Goal: Task Accomplishment & Management: Manage account settings

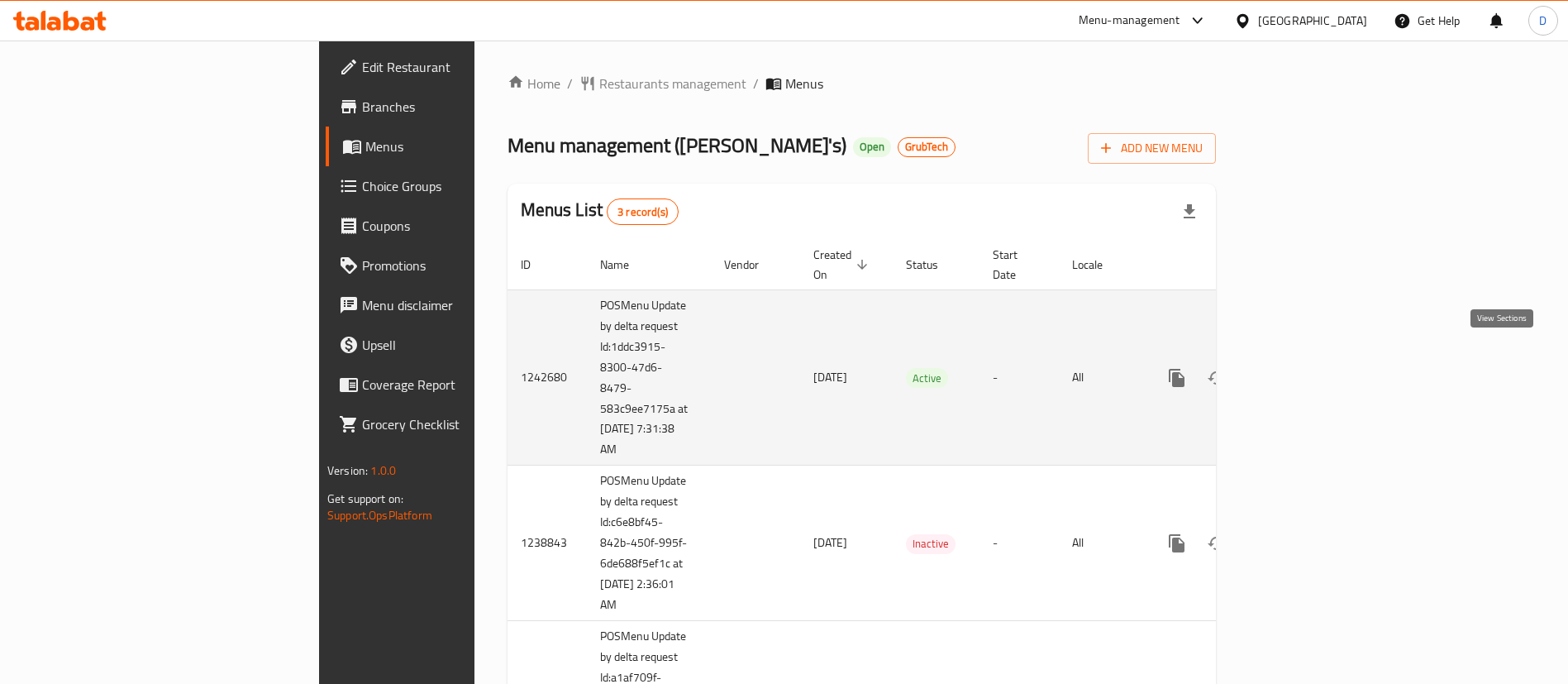
click at [1306, 368] on icon "enhanced table" at bounding box center [1296, 378] width 20 height 20
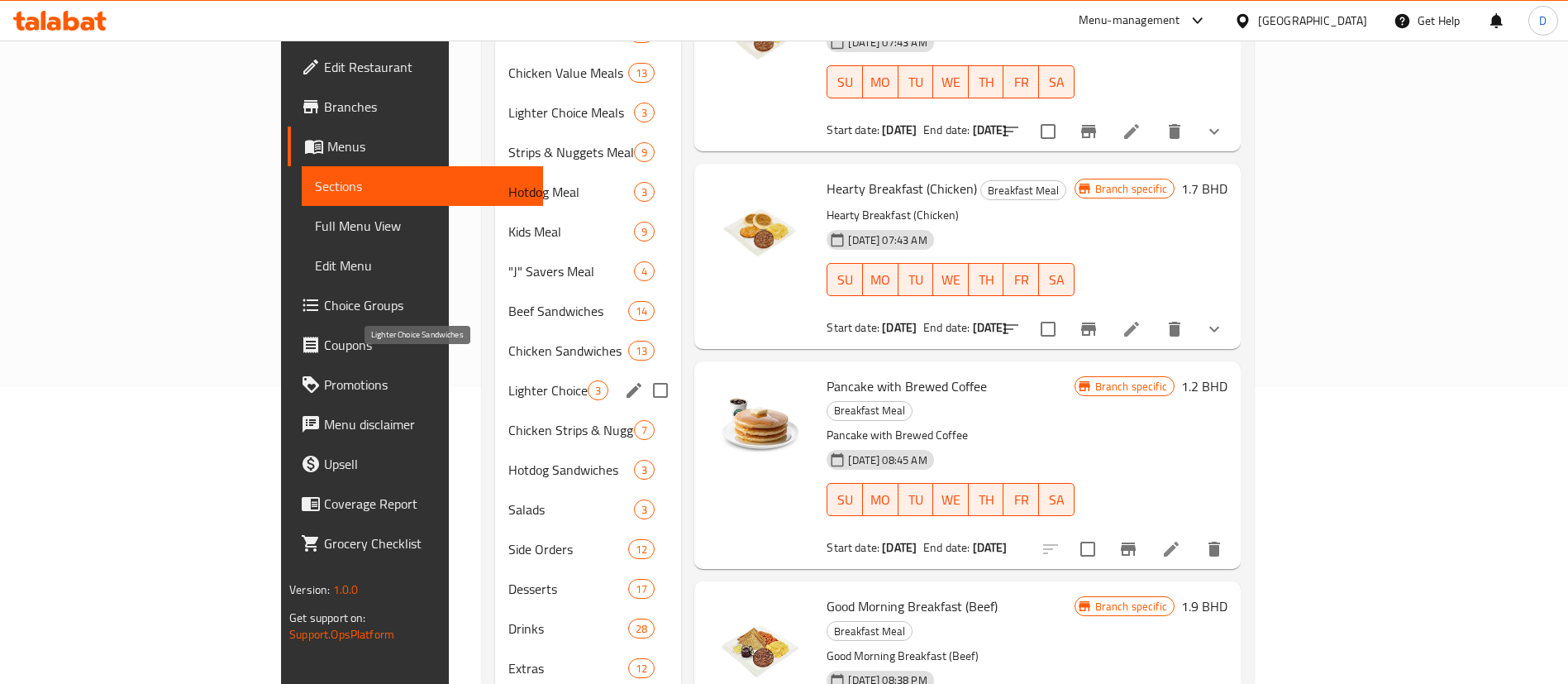
scroll to position [372, 0]
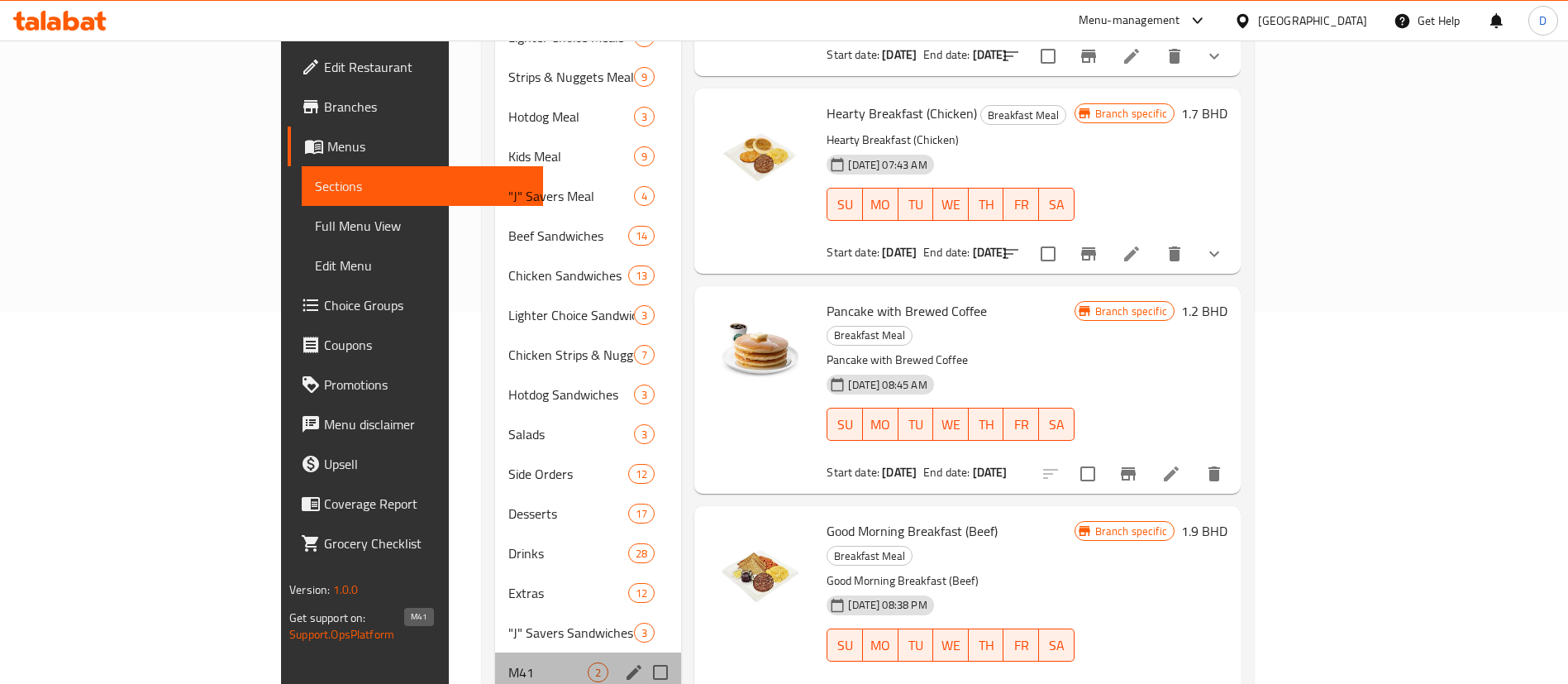
click at [509, 663] on span "M41" at bounding box center [548, 672] width 80 height 20
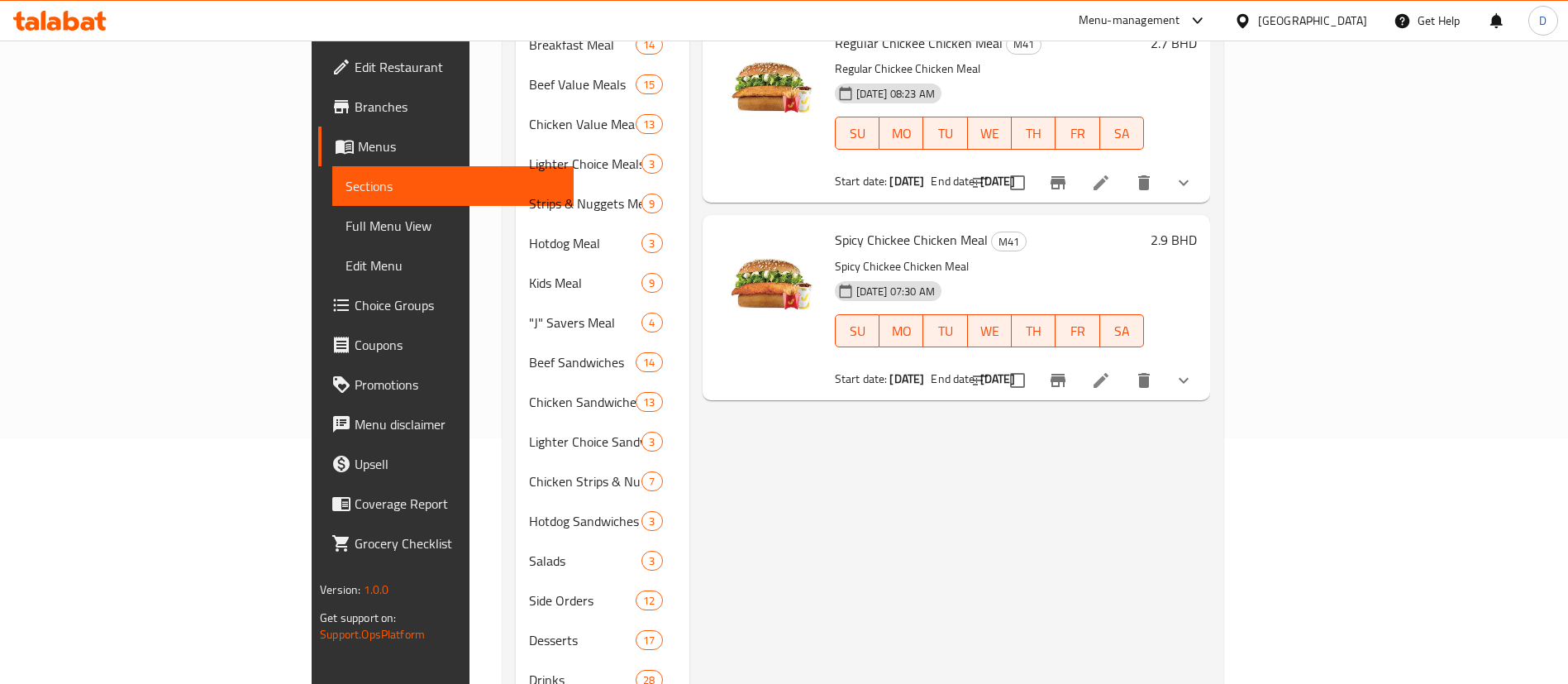
scroll to position [124, 0]
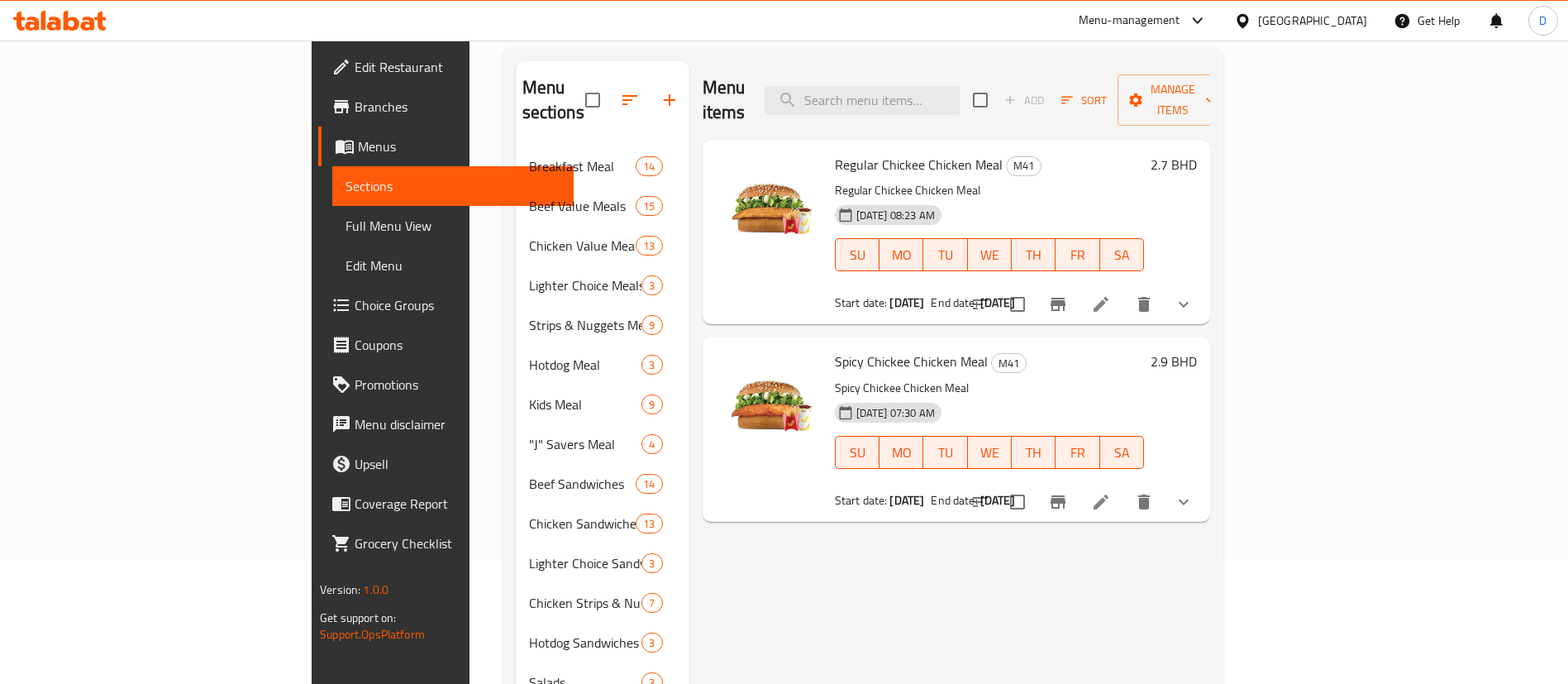
click at [1125, 488] on li at bounding box center [1101, 502] width 46 height 30
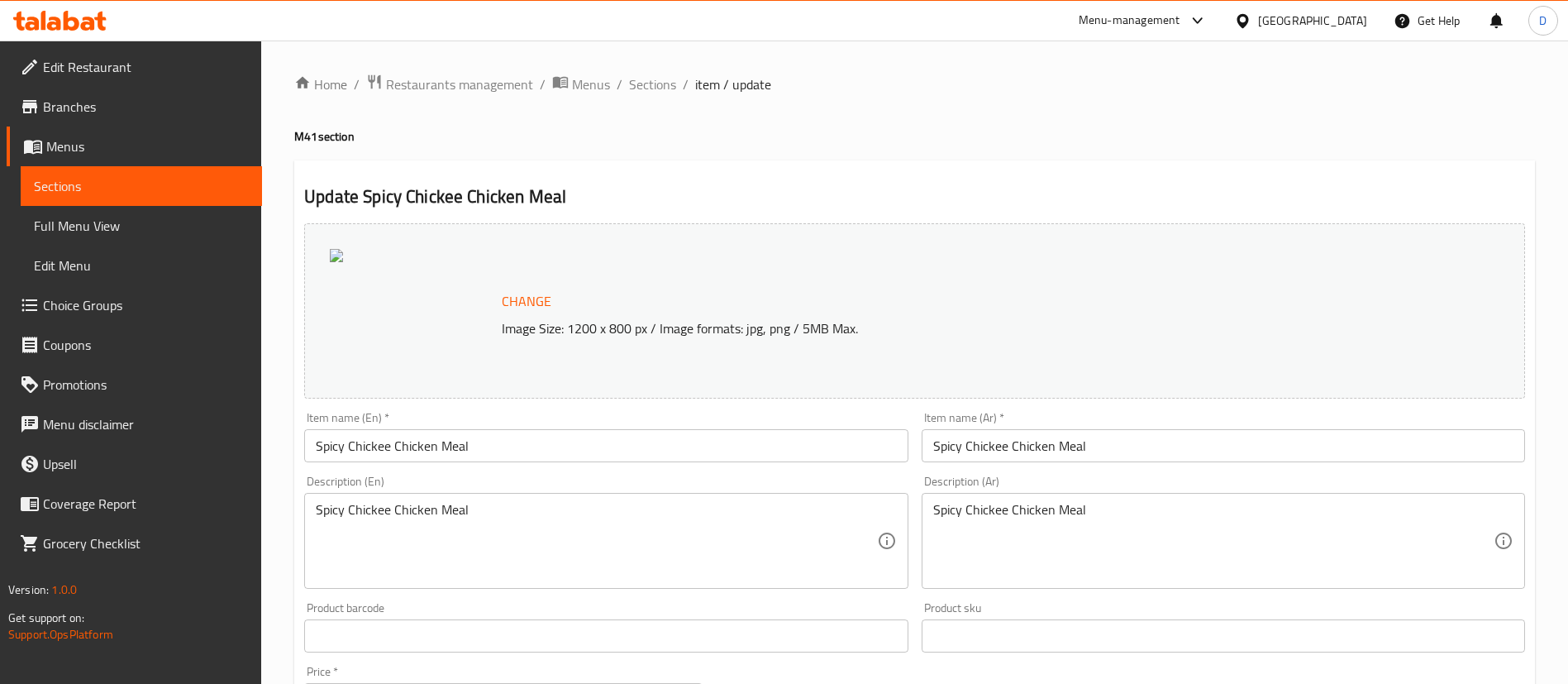
click at [835, 181] on div "Update Spicy Chickee Chicken Meal Change Image Size: 1200 x 800 px / Image form…" at bounding box center [914, 663] width 1241 height 1005
click at [121, 111] on span "Branches" at bounding box center [146, 106] width 206 height 20
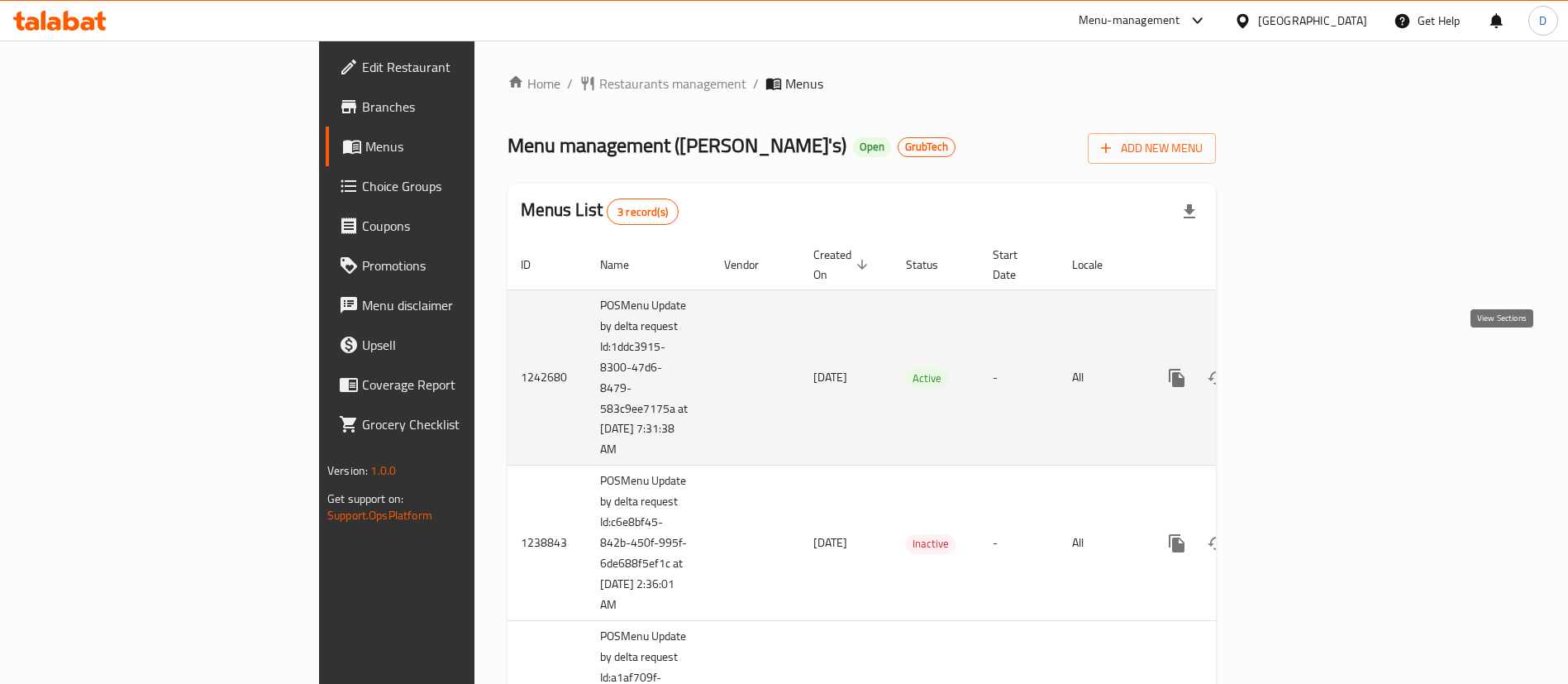
click at [1316, 358] on link "enhanced table" at bounding box center [1296, 378] width 39 height 39
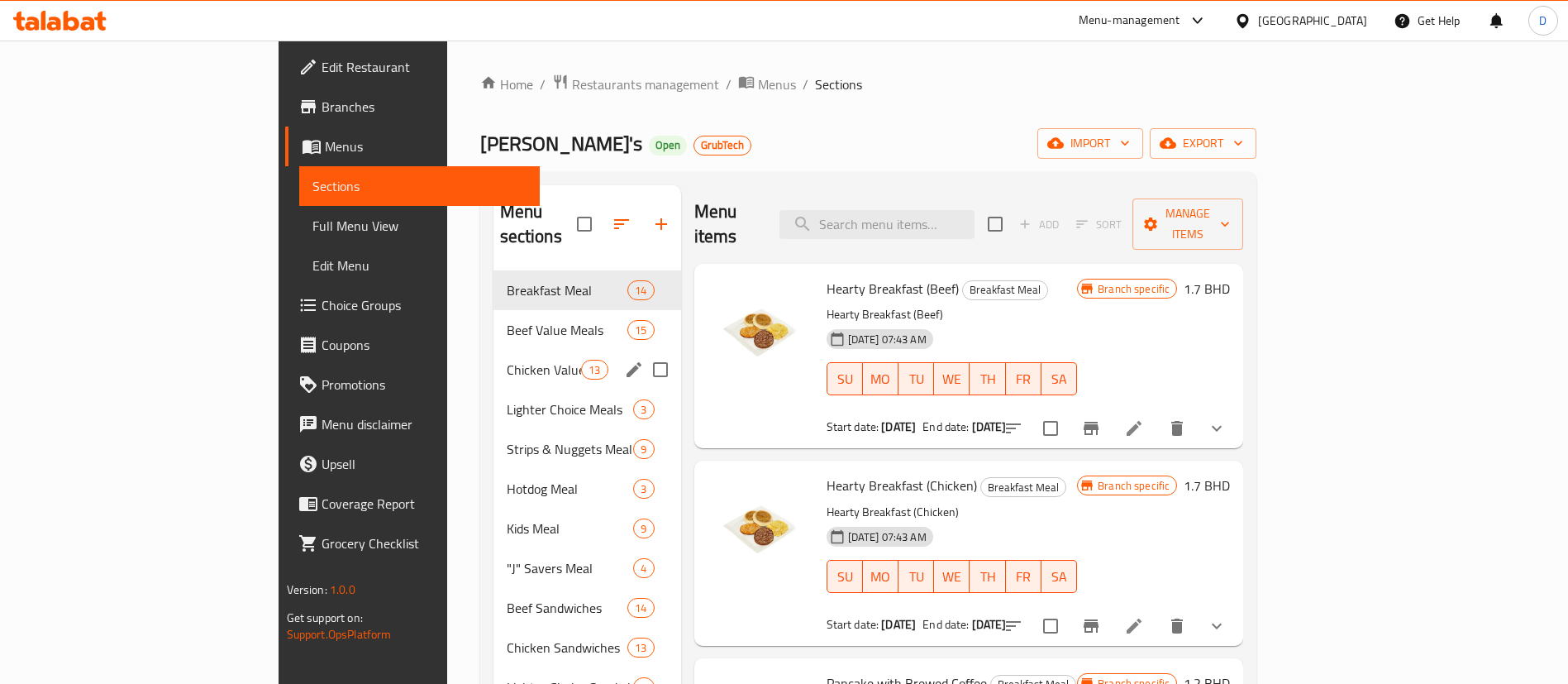
scroll to position [409, 0]
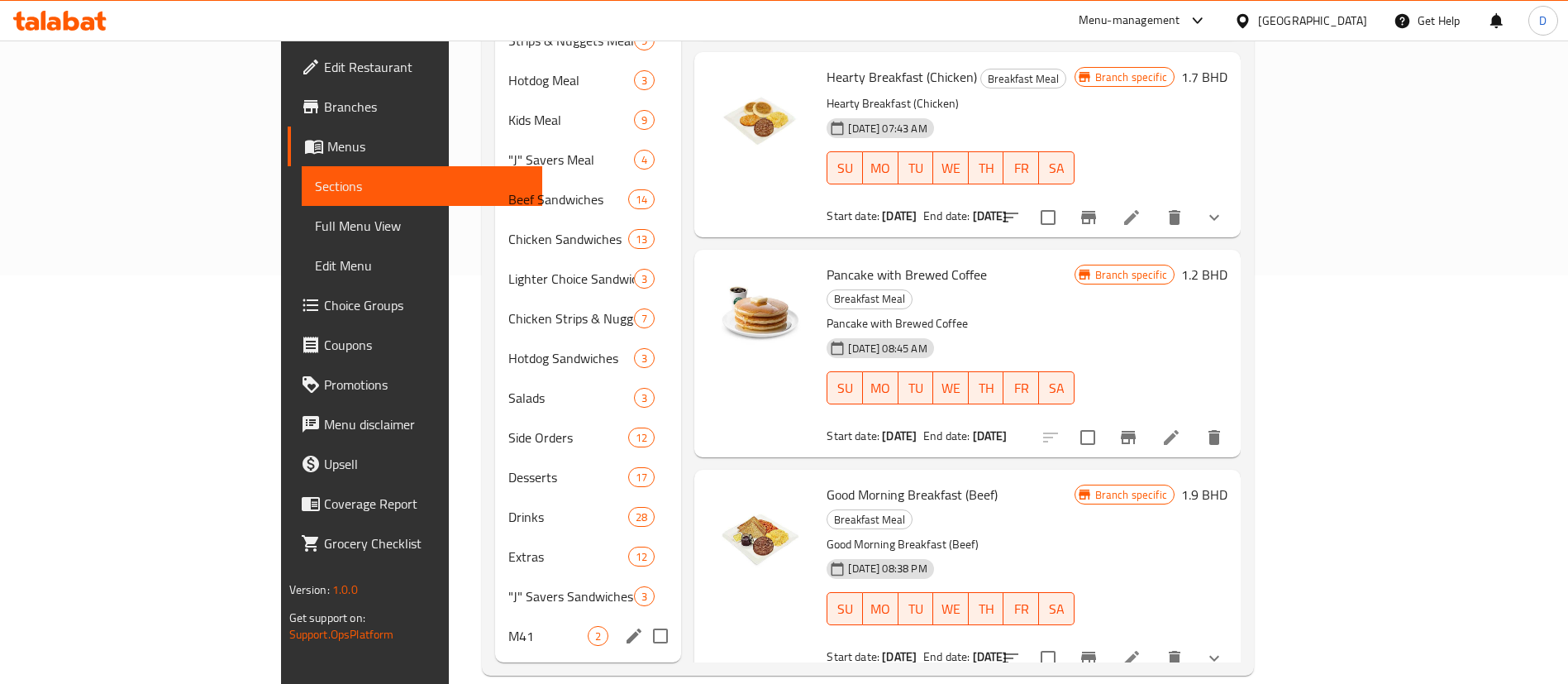
click at [509, 626] on span "M41" at bounding box center [548, 636] width 80 height 20
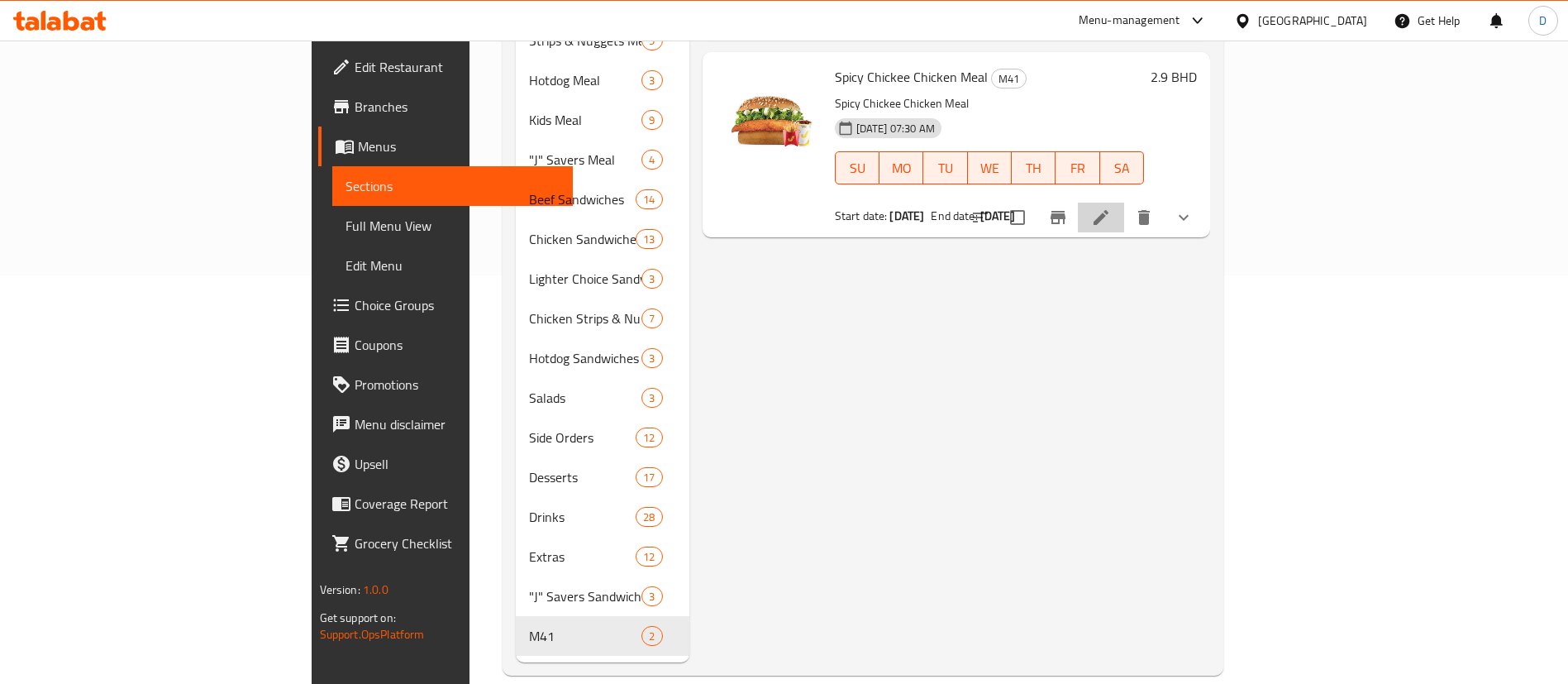
click at [1125, 204] on li at bounding box center [1101, 217] width 46 height 30
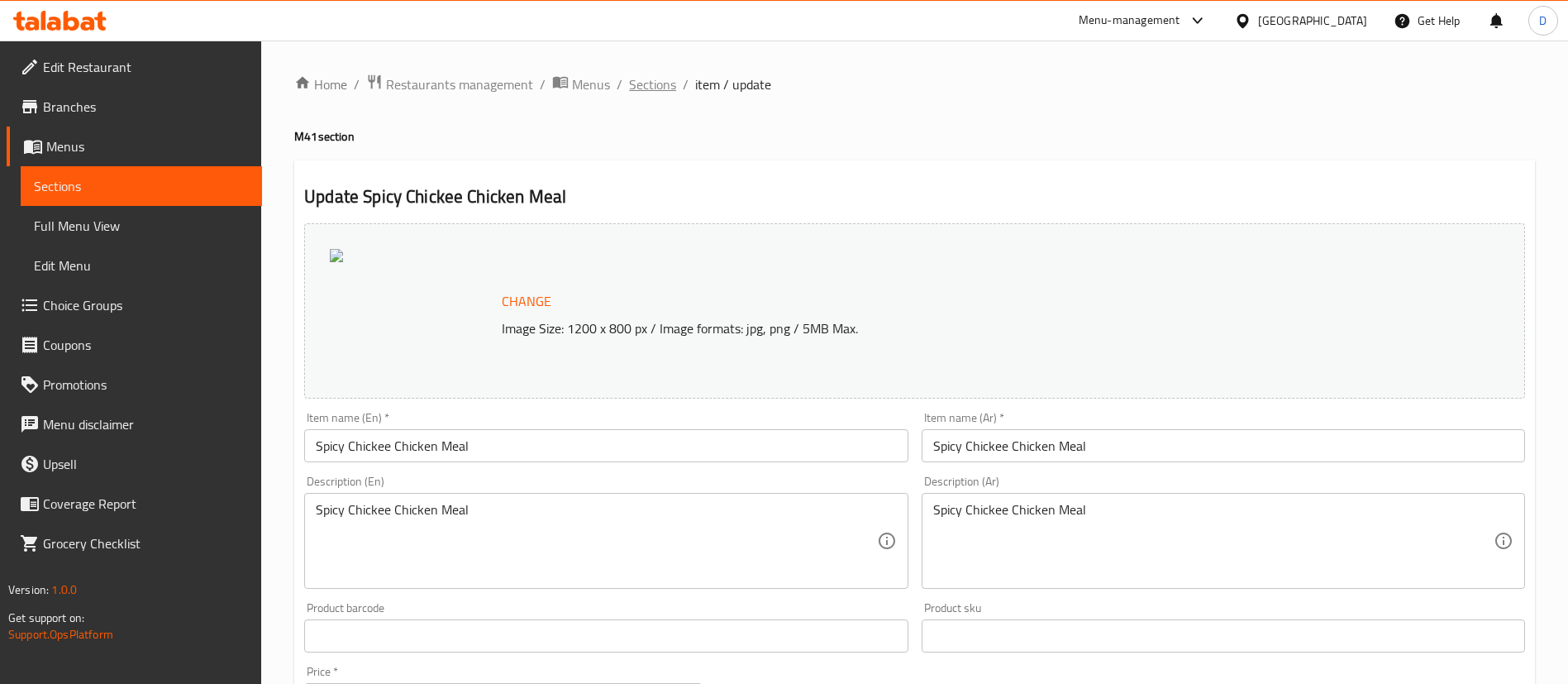
click at [666, 86] on span "Sections" at bounding box center [652, 84] width 47 height 20
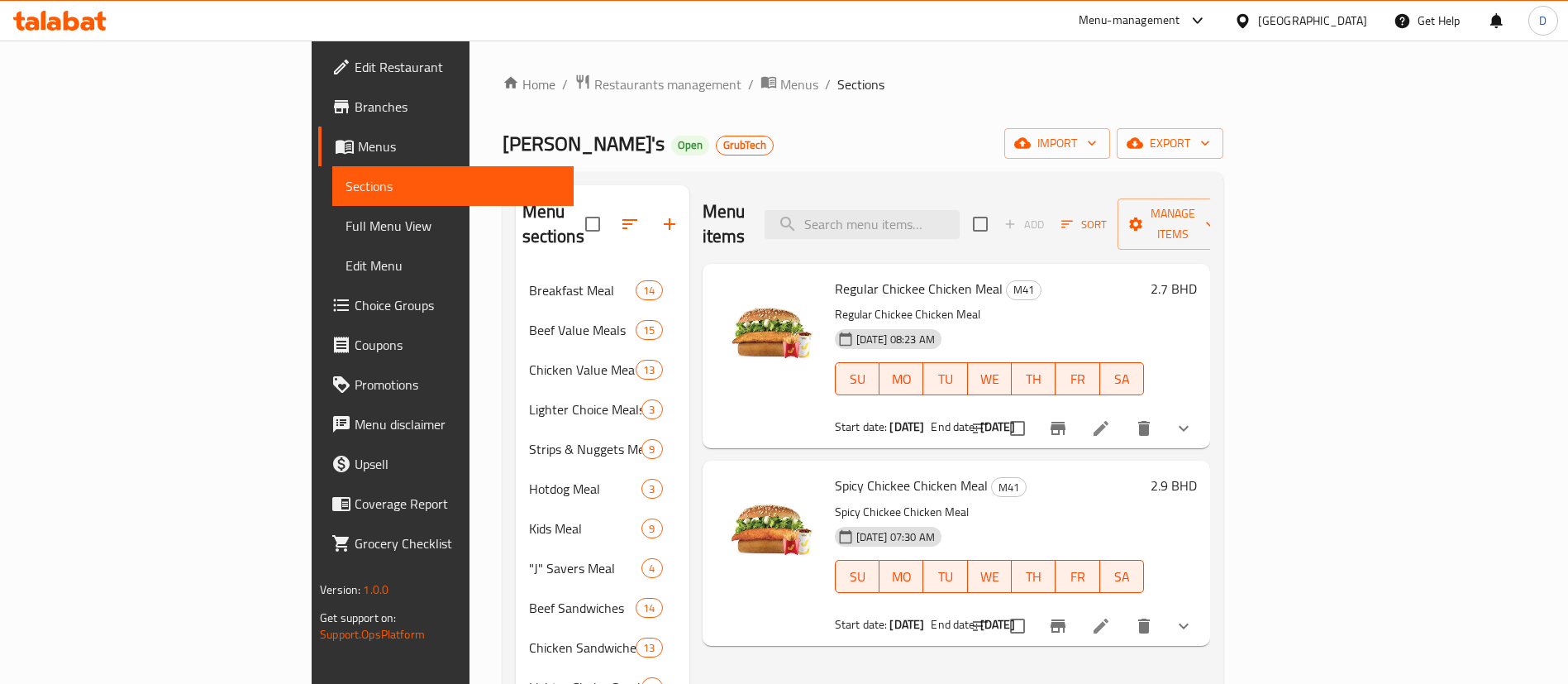
click at [503, 100] on div "Home / Restaurants management / Menus / Sections Jasmi's Open GrubTech import e…" at bounding box center [863, 579] width 721 height 1011
click at [594, 82] on span "Restaurants management" at bounding box center [668, 84] width 148 height 20
